Goal: Task Accomplishment & Management: Complete application form

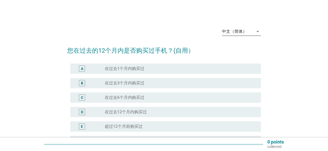
click at [234, 32] on div "中文（简体）" at bounding box center [234, 31] width 25 height 5
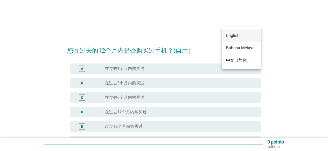
click at [237, 38] on div "English" at bounding box center [241, 36] width 31 height 6
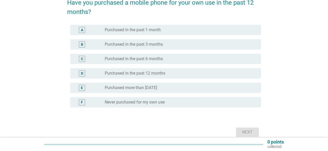
scroll to position [52, 0]
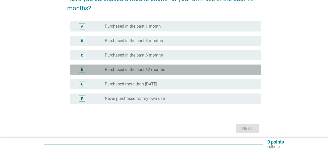
click at [93, 70] on div "D" at bounding box center [89, 70] width 30 height 6
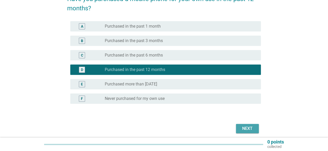
click at [244, 132] on div "Next" at bounding box center [247, 129] width 14 height 6
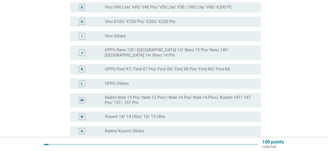
scroll to position [181, 0]
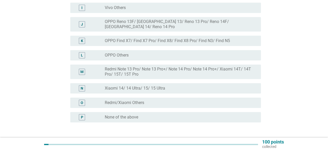
click at [124, 119] on div "P radio_button_unchecked None of the above" at bounding box center [163, 117] width 193 height 14
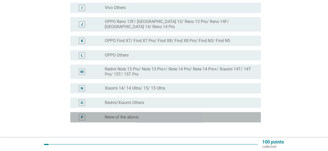
click at [123, 115] on label "None of the above" at bounding box center [121, 117] width 33 height 5
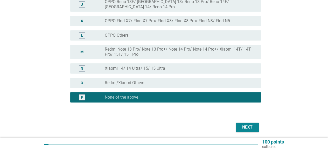
scroll to position [216, 0]
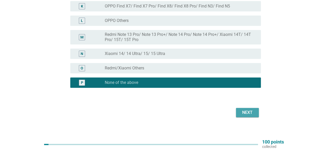
click at [248, 110] on div "Next" at bounding box center [247, 113] width 14 height 6
